Goal: Transaction & Acquisition: Purchase product/service

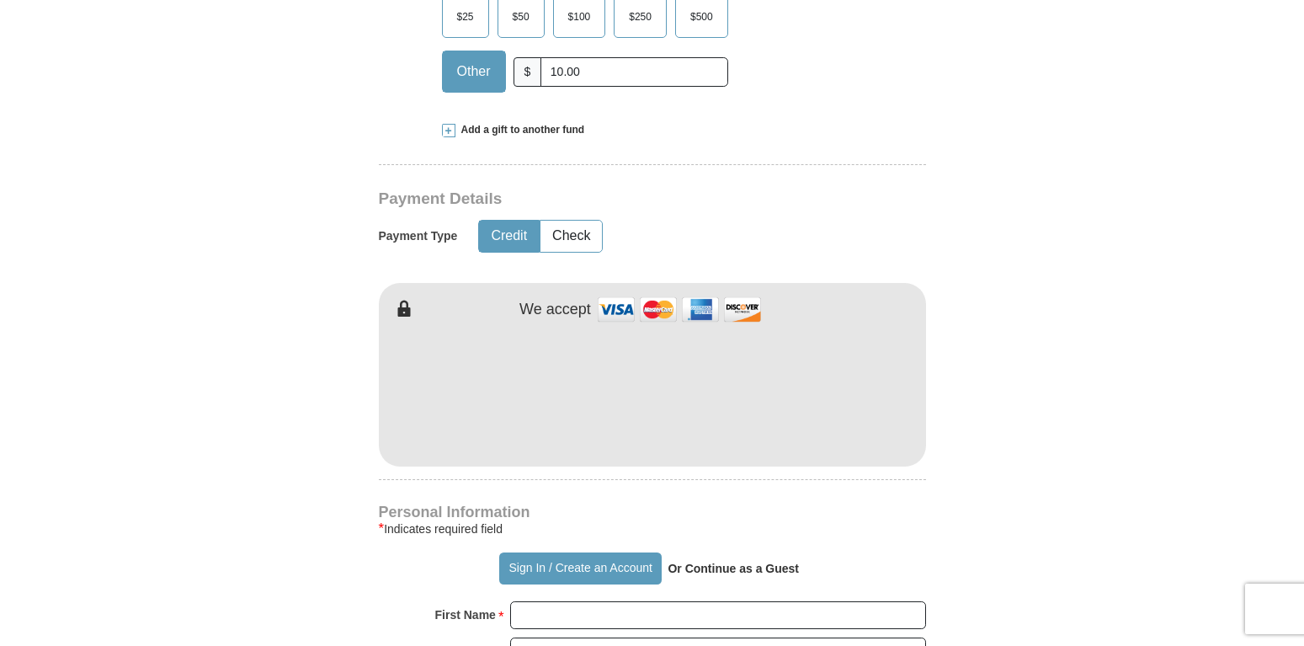
scroll to position [773, 0]
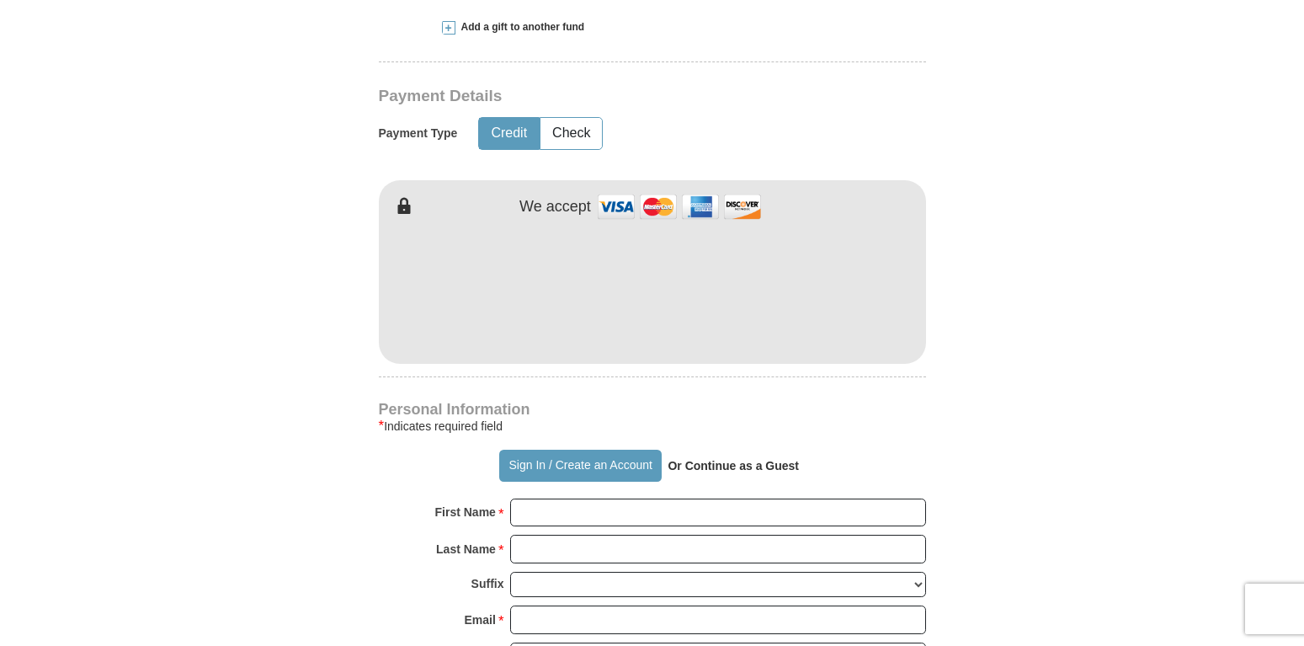
type input "10.00"
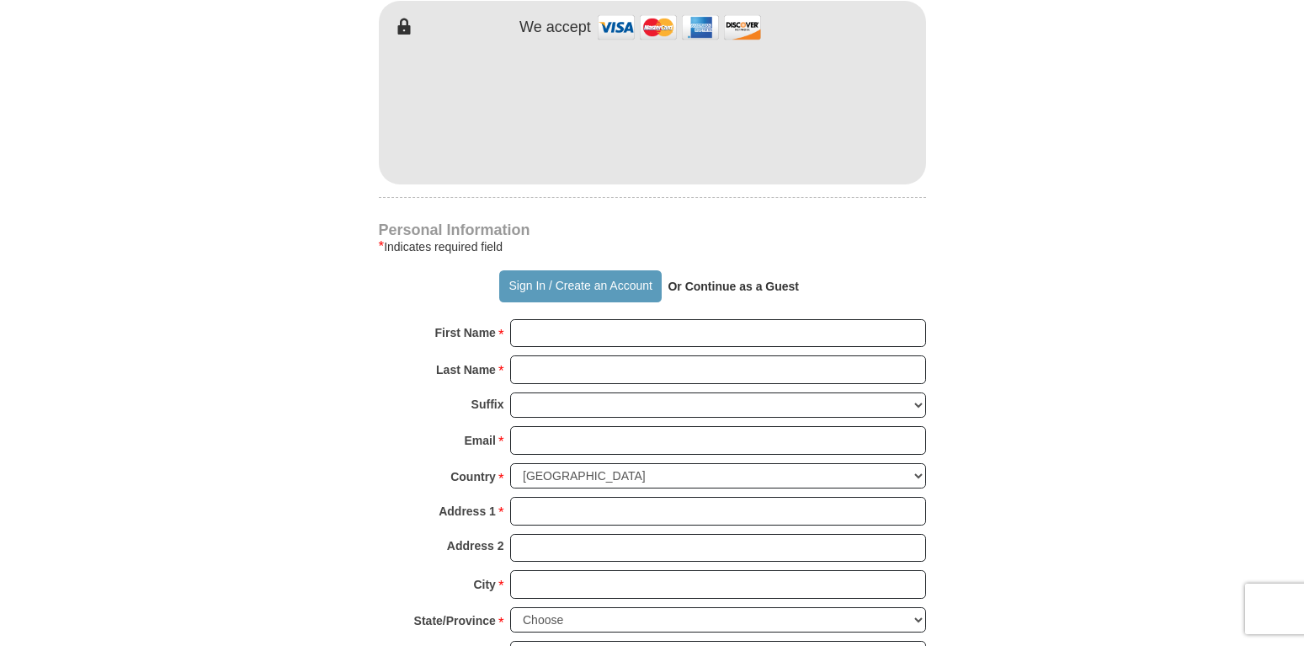
scroll to position [945, 0]
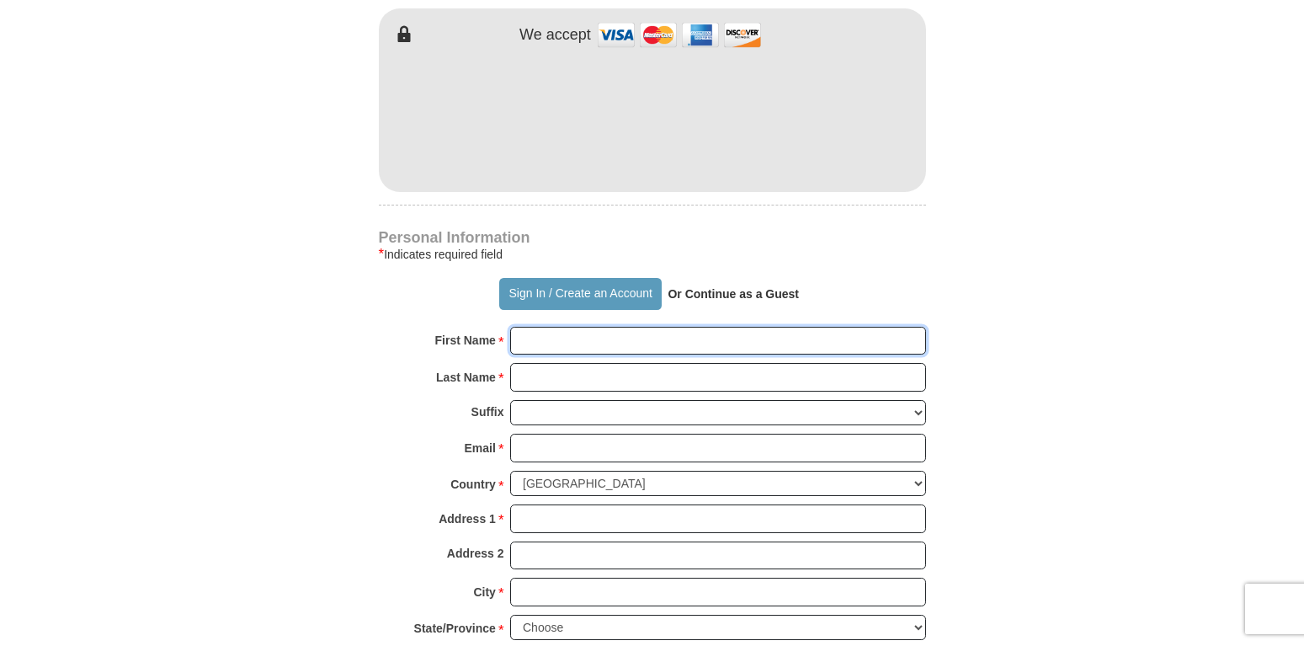
click at [543, 335] on input "First Name *" at bounding box center [718, 341] width 416 height 29
type input "[PERSON_NAME]"
click at [576, 378] on input "Last Name *" at bounding box center [718, 377] width 416 height 29
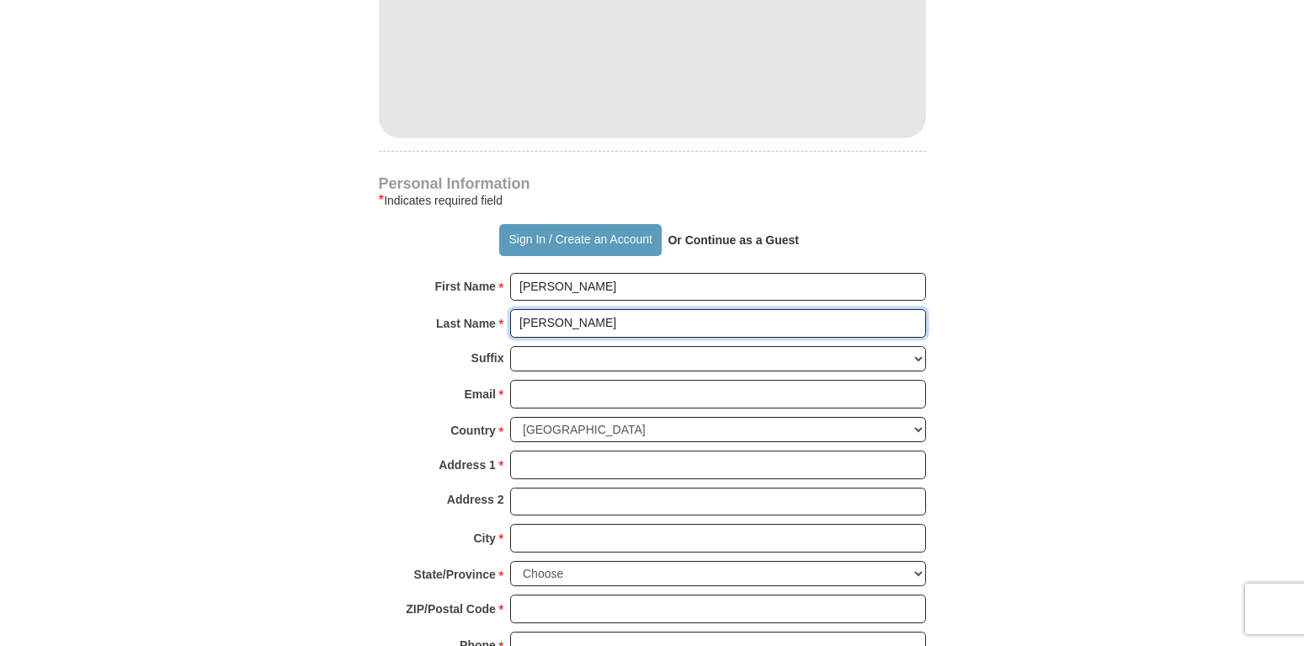
scroll to position [1031, 0]
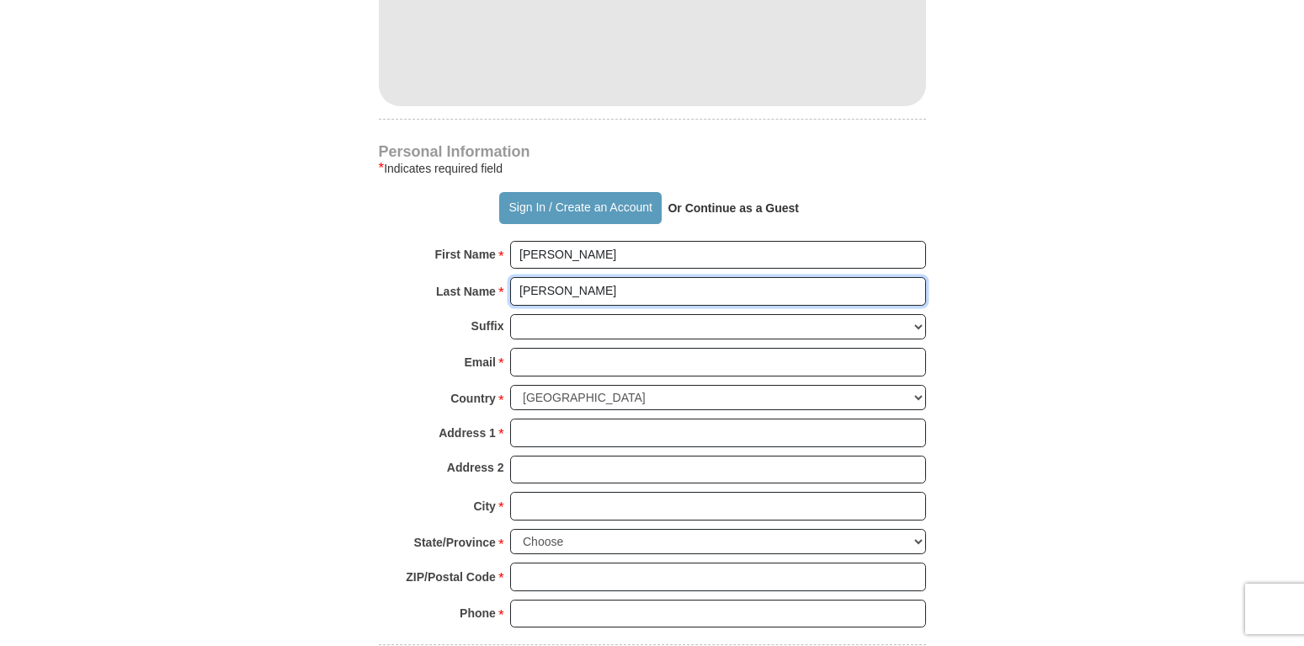
type input "[PERSON_NAME]"
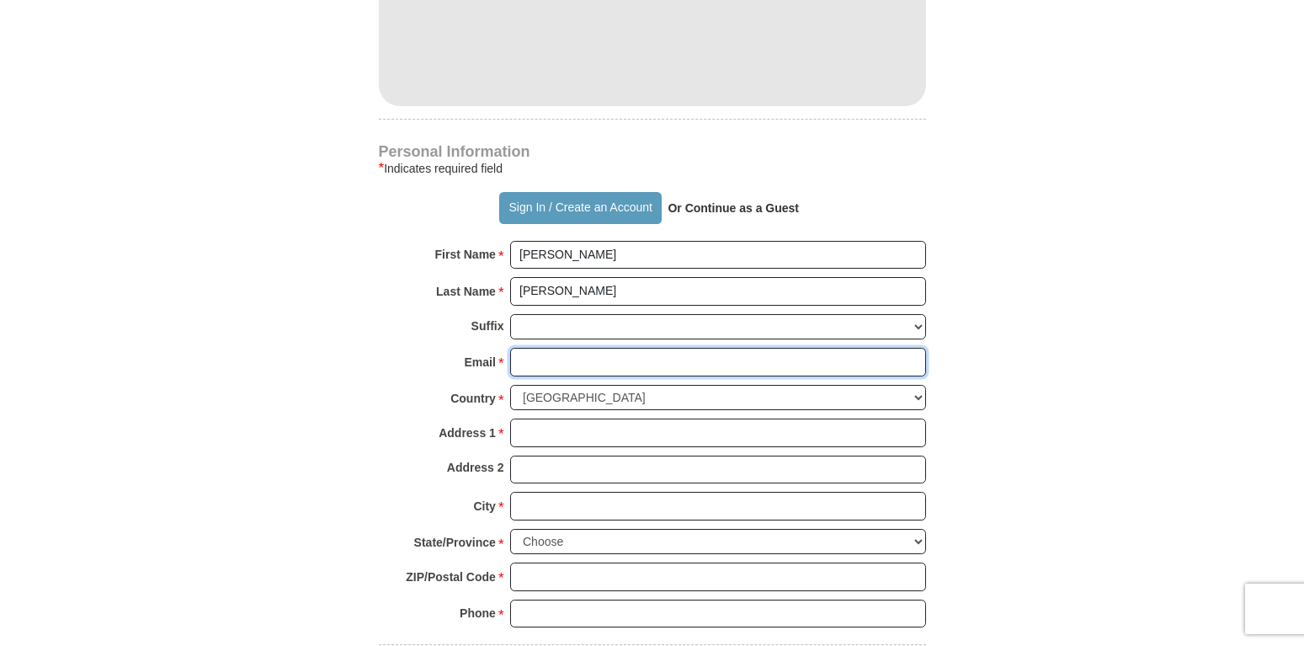
drag, startPoint x: 575, startPoint y: 366, endPoint x: 280, endPoint y: 498, distance: 323.4
click at [574, 366] on input "Email *" at bounding box center [718, 362] width 416 height 29
type input "d-npryor@hotmai,com"
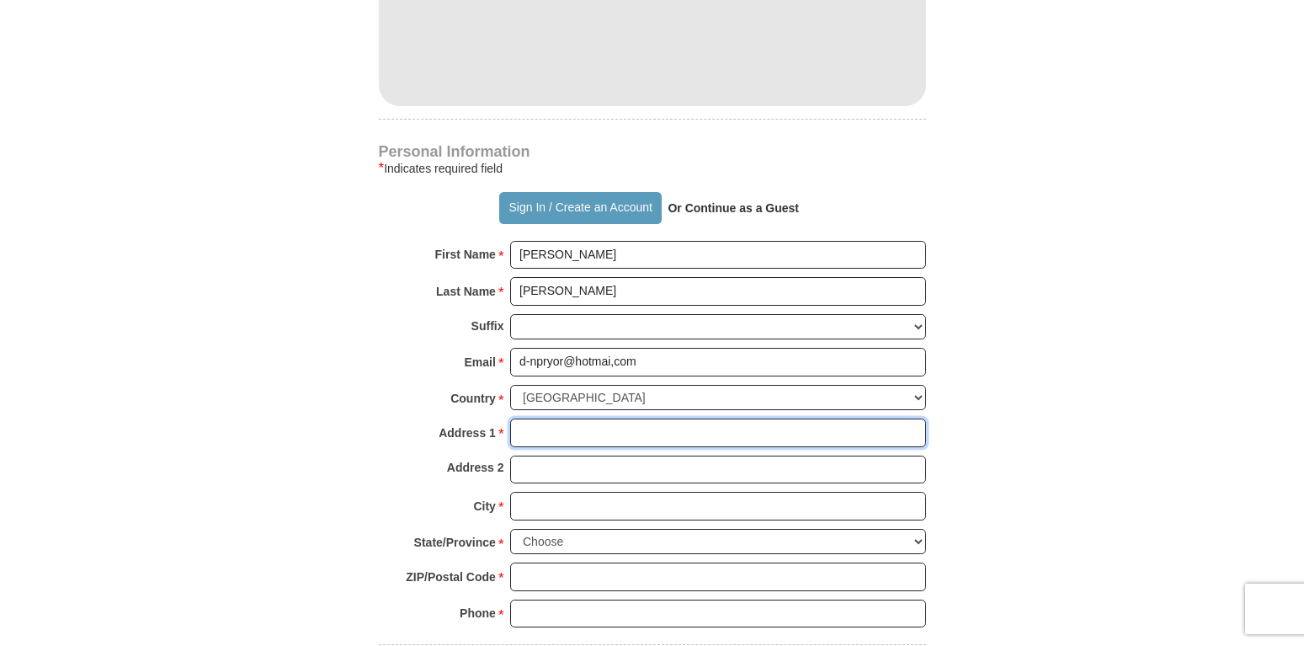
click at [553, 432] on input "Address 1 *" at bounding box center [718, 433] width 416 height 29
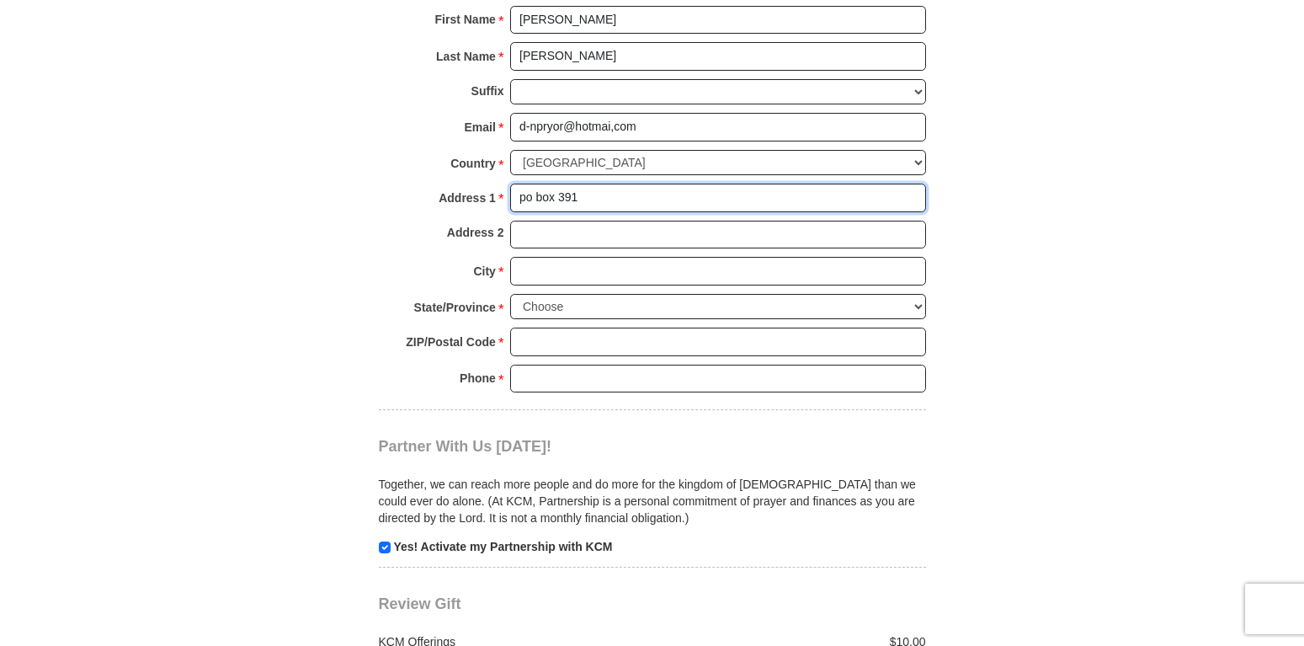
scroll to position [1288, 0]
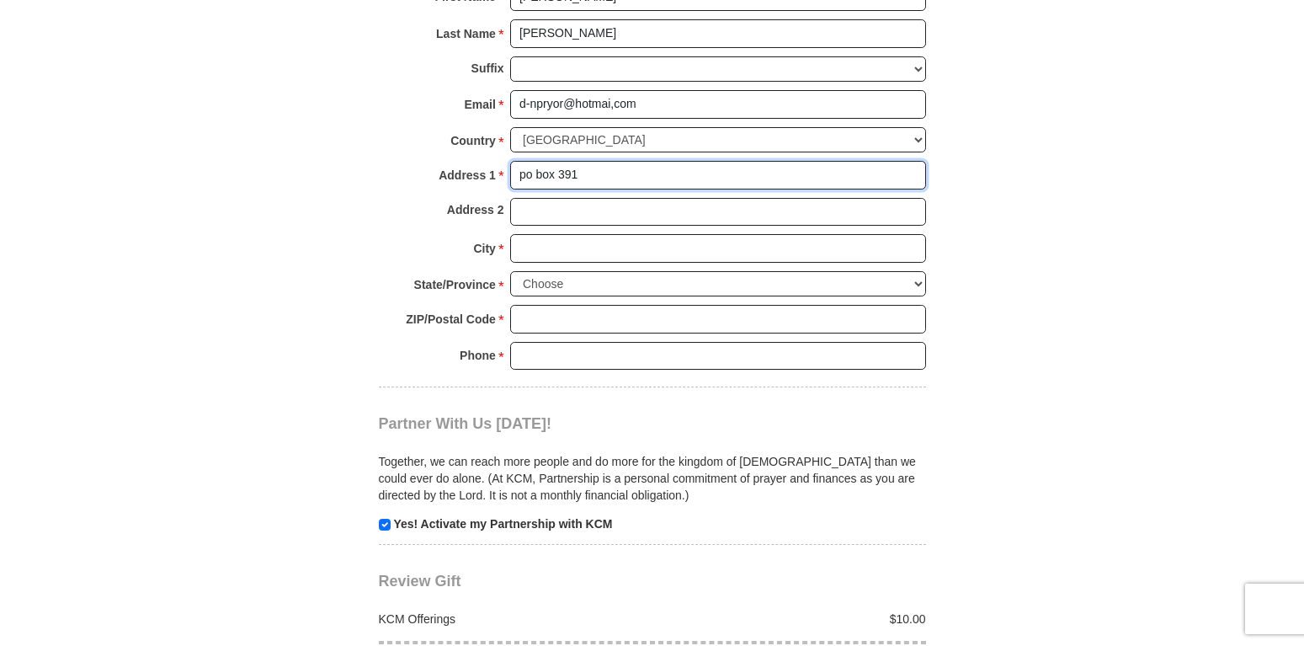
type input "po box 391"
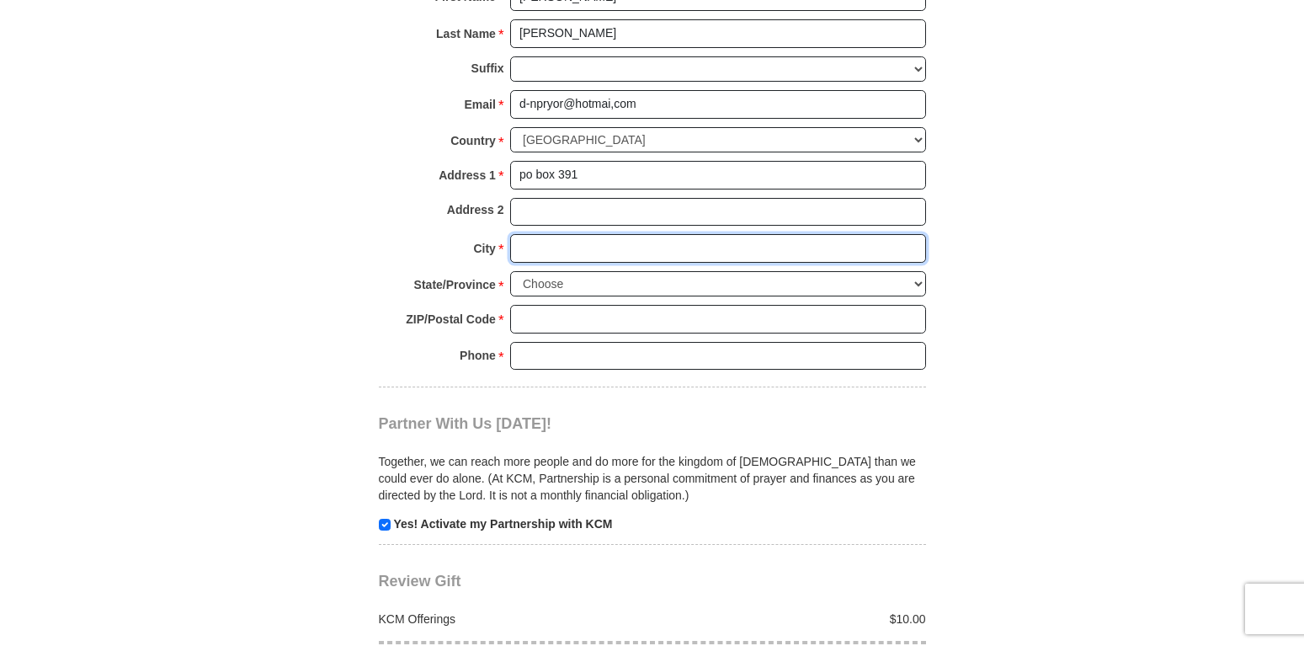
click at [524, 252] on input "City *" at bounding box center [718, 248] width 416 height 29
type input "concho"
click at [510, 271] on select "Choose [US_STATE] [US_STATE] [US_STATE] [US_STATE] [US_STATE] Armed Forces Amer…" at bounding box center [718, 284] width 416 height 26
select select "AZ"
click option "[US_STATE]" at bounding box center [0, 0] width 0 height 0
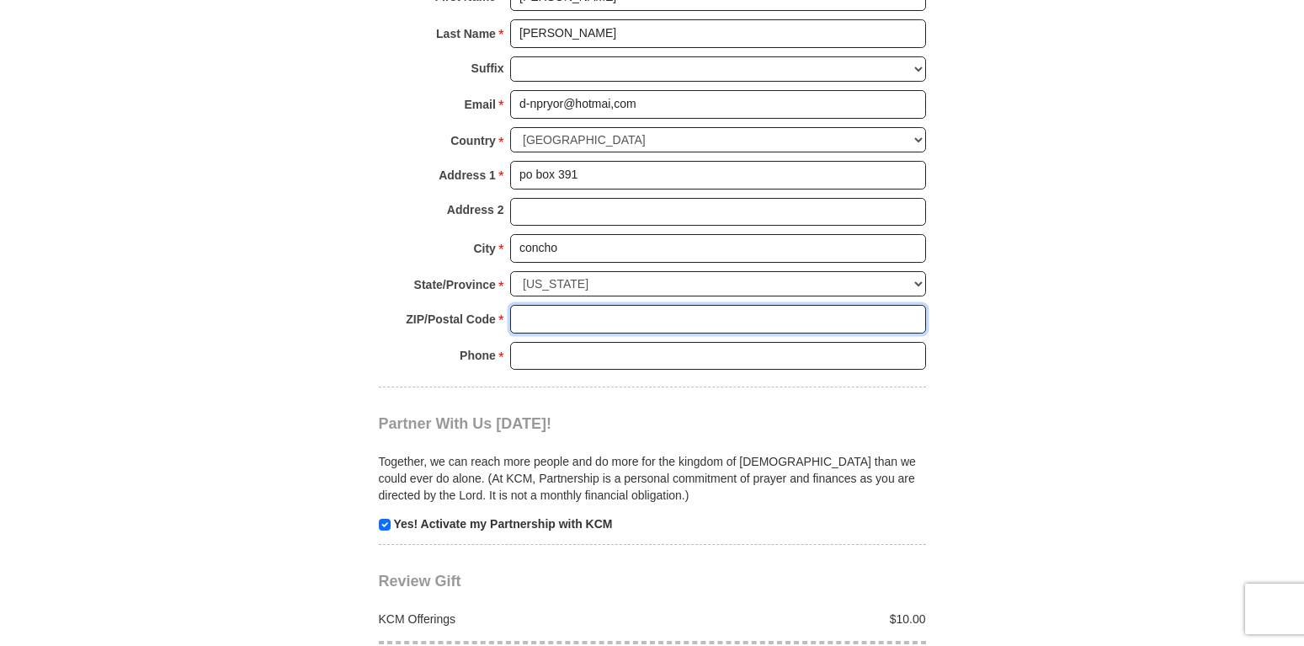
click at [536, 319] on input "ZIP/Postal Code *" at bounding box center [718, 319] width 416 height 29
type input "85924"
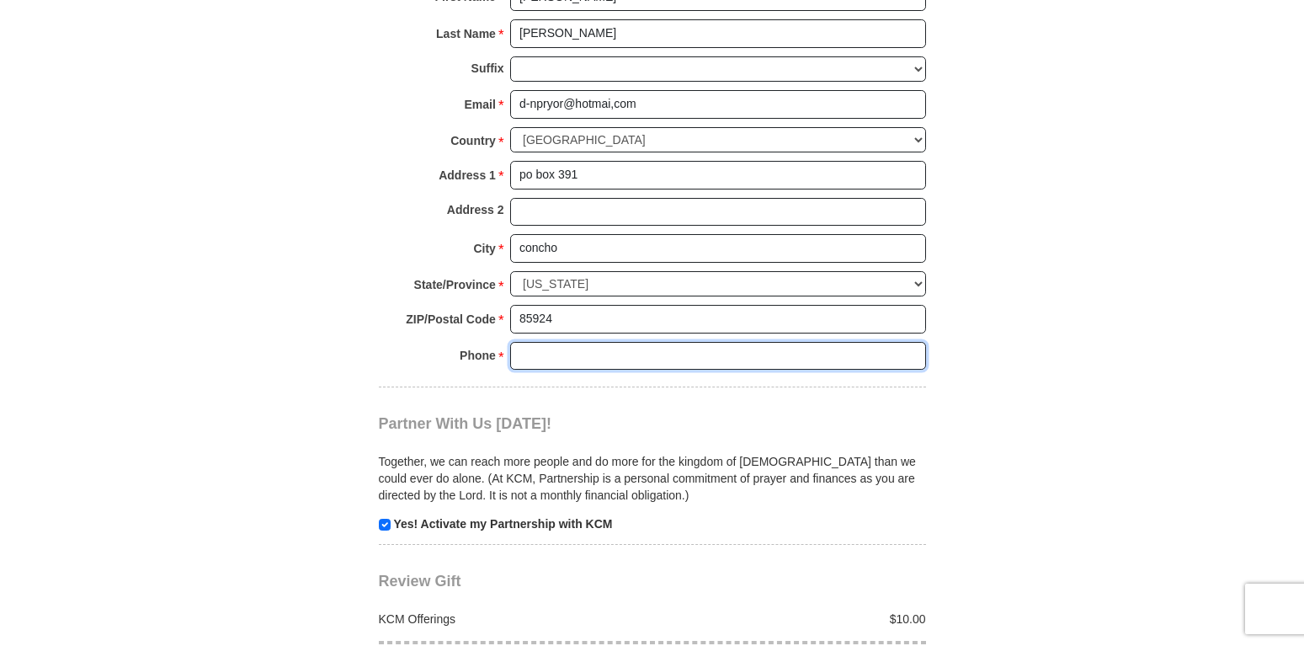
drag, startPoint x: 557, startPoint y: 360, endPoint x: 22, endPoint y: 582, distance: 579.1
click at [532, 371] on input "Phone * *" at bounding box center [718, 356] width 416 height 29
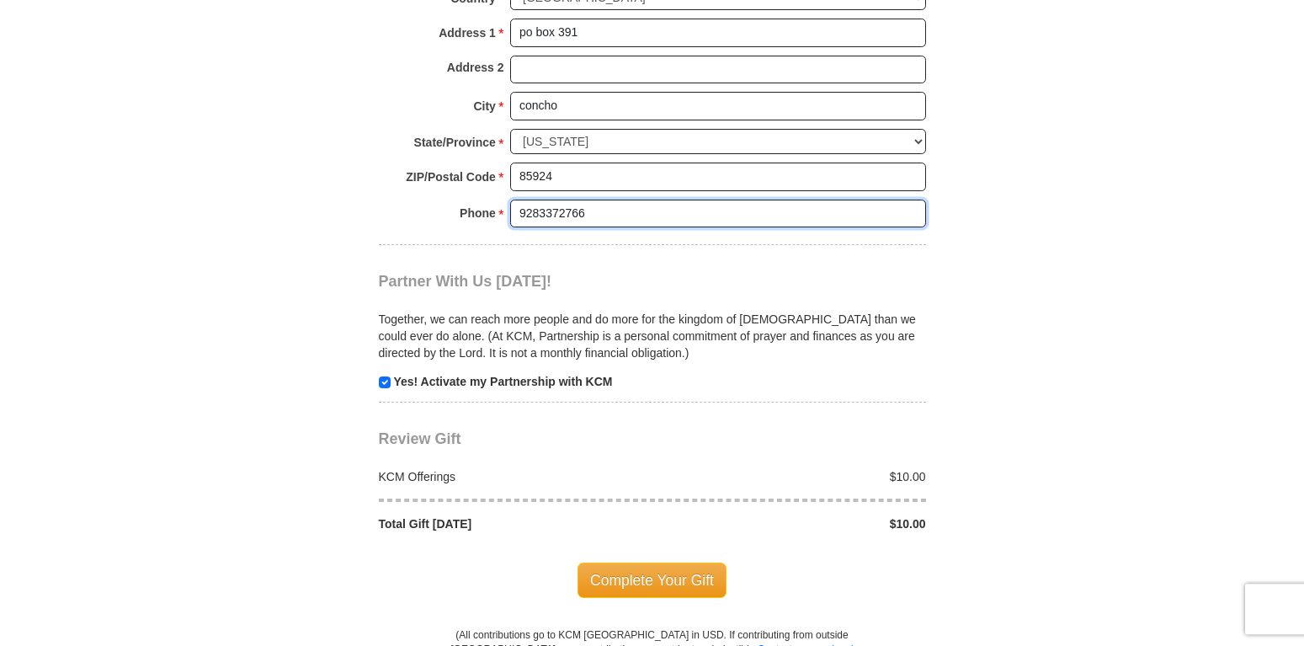
scroll to position [1460, 0]
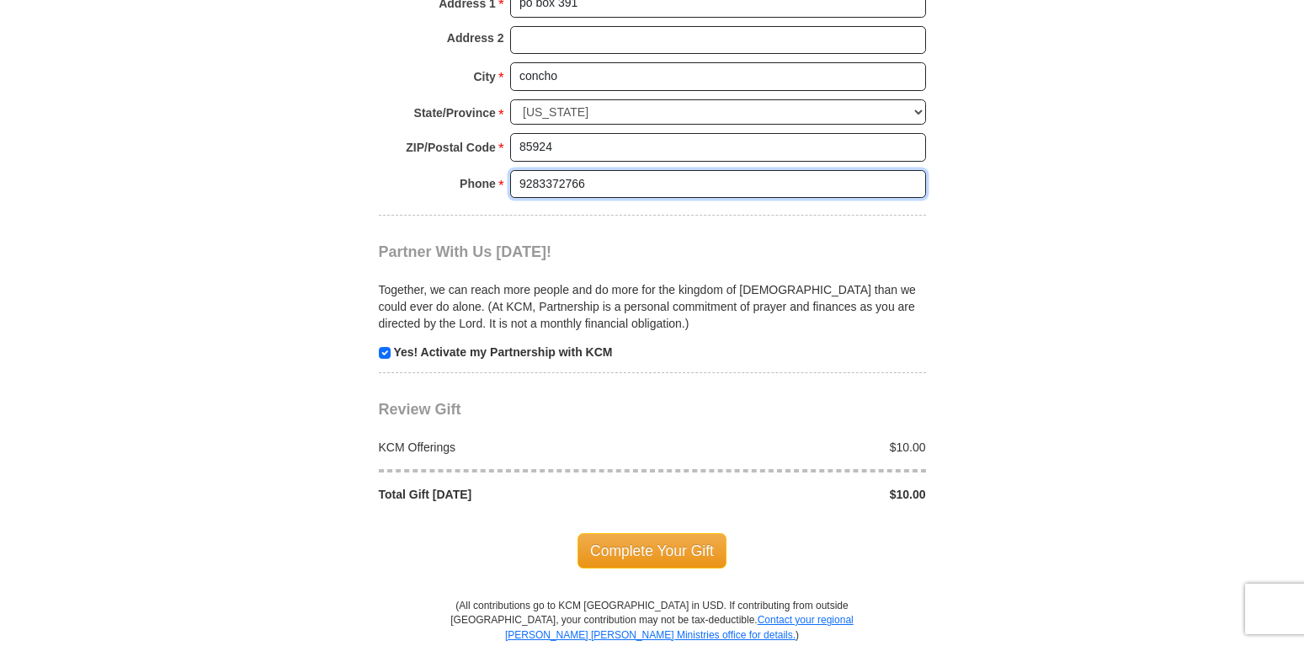
type input "9283372766"
click at [384, 355] on input "checkbox" at bounding box center [385, 353] width 12 height 12
checkbox input "false"
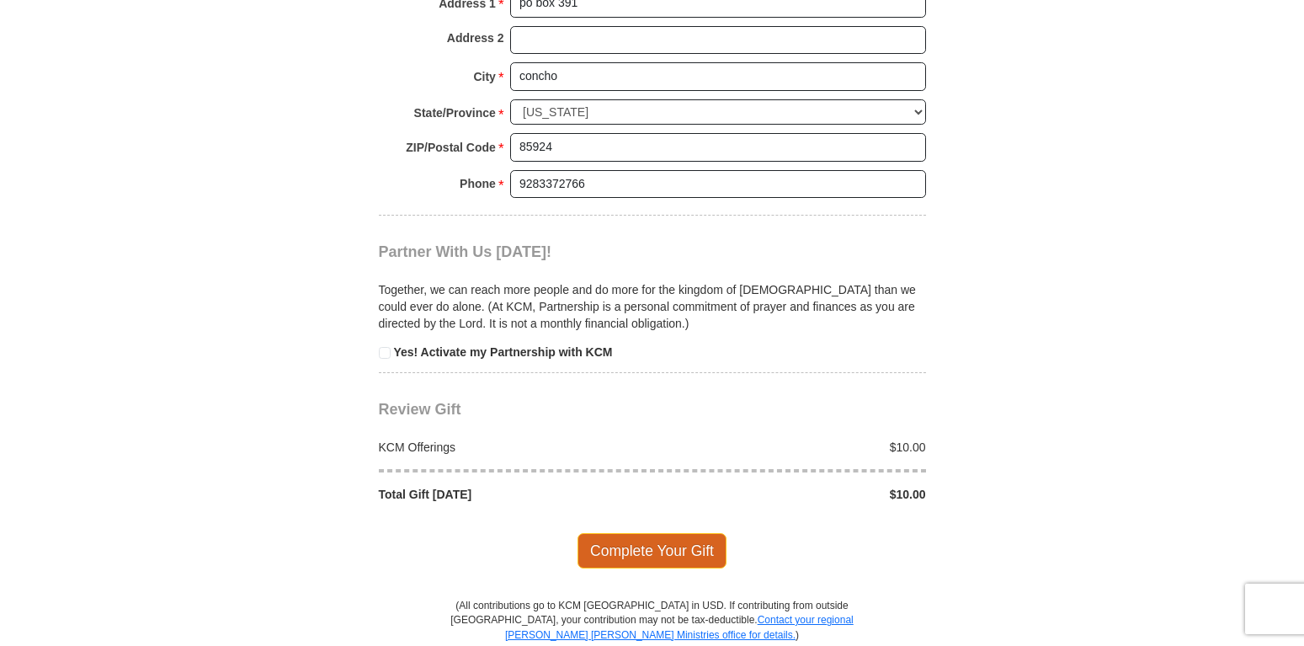
click at [664, 549] on span "Complete Your Gift" at bounding box center [652, 550] width 149 height 35
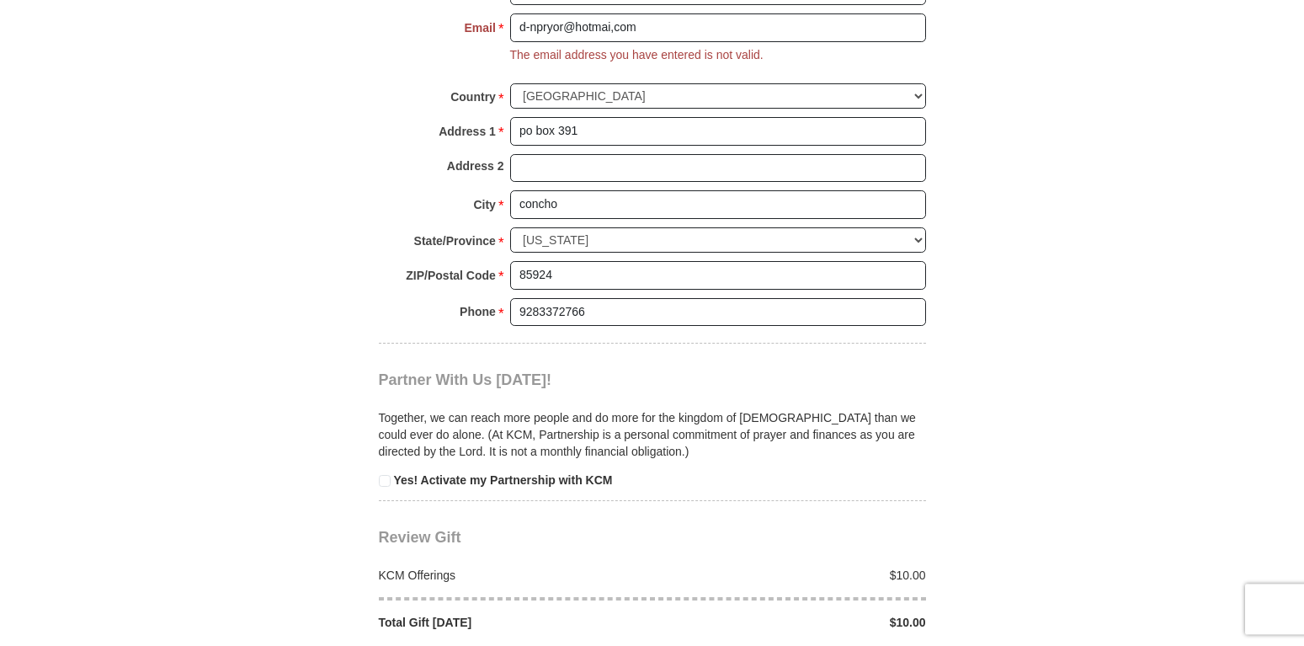
scroll to position [1364, 0]
click at [635, 28] on input "d-npryor@hotmai,com" at bounding box center [718, 28] width 416 height 29
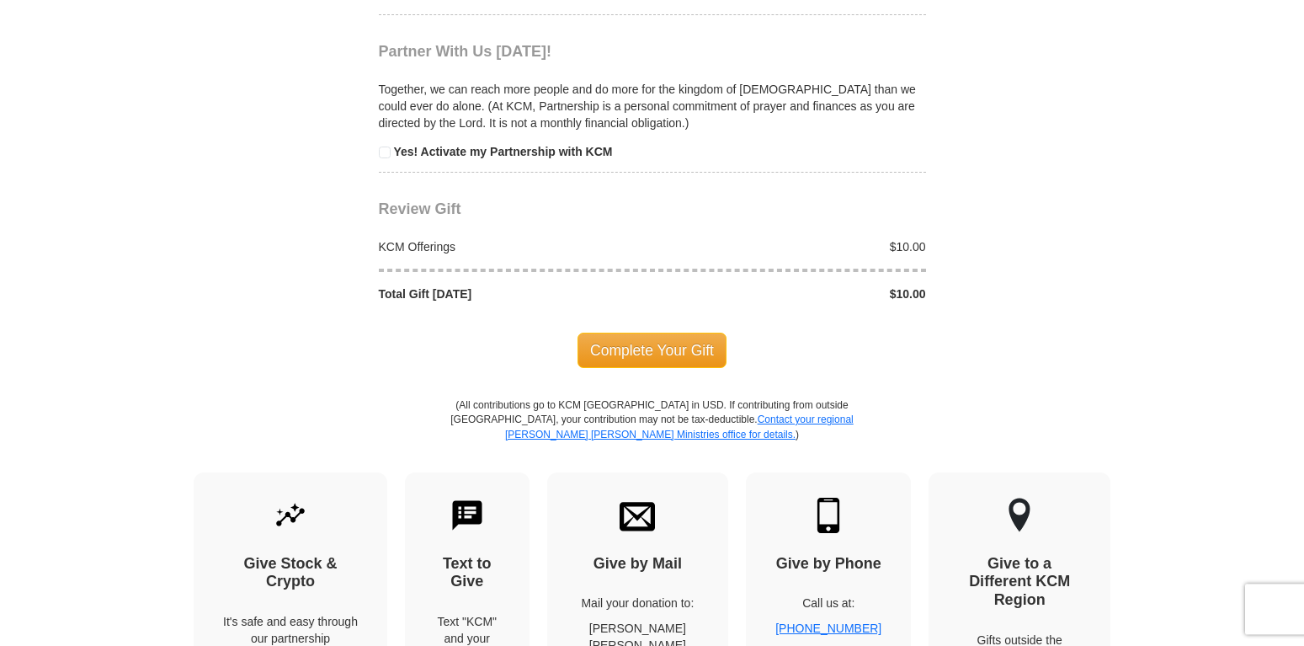
scroll to position [1708, 0]
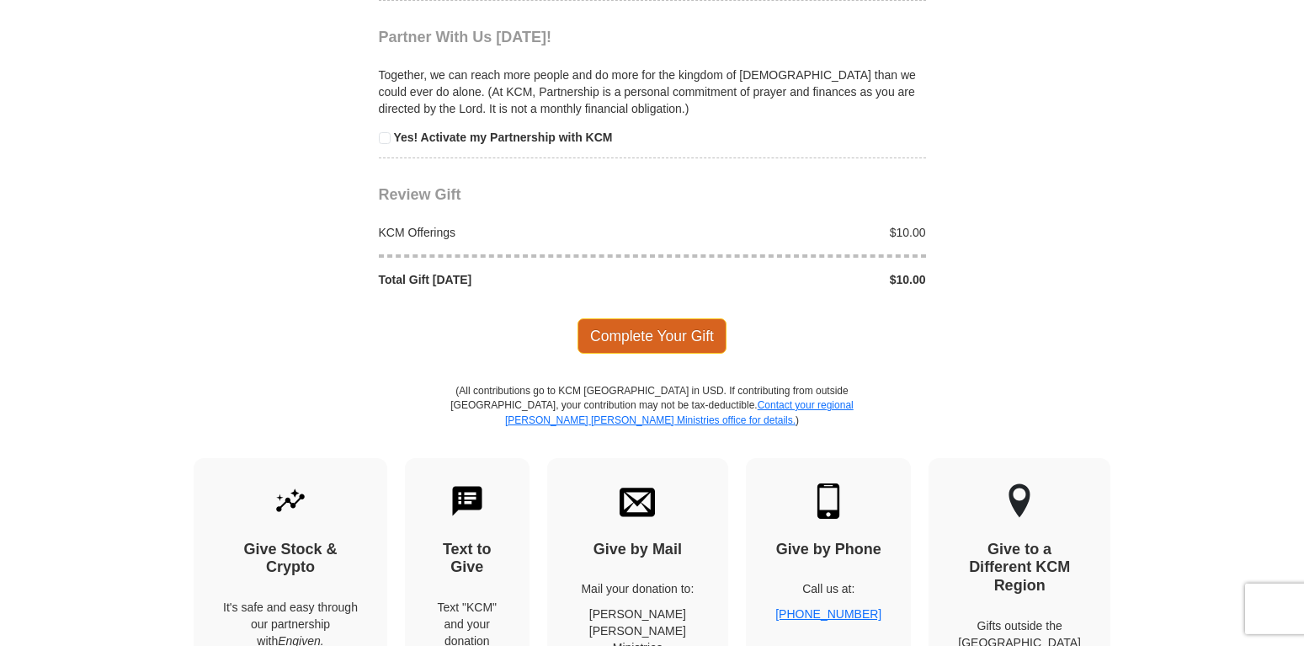
type input "[EMAIL_ADDRESS][DOMAIN_NAME]"
click at [615, 350] on span "Complete Your Gift" at bounding box center [652, 335] width 149 height 35
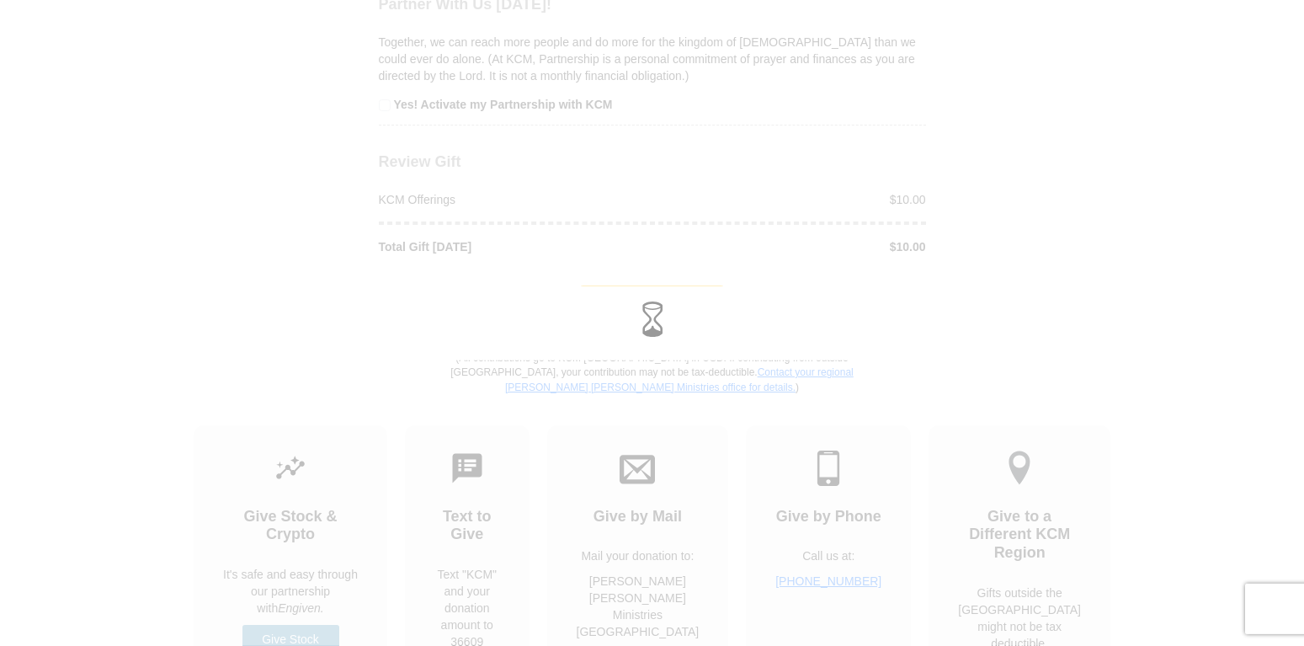
scroll to position [1675, 0]
